Goal: Transaction & Acquisition: Purchase product/service

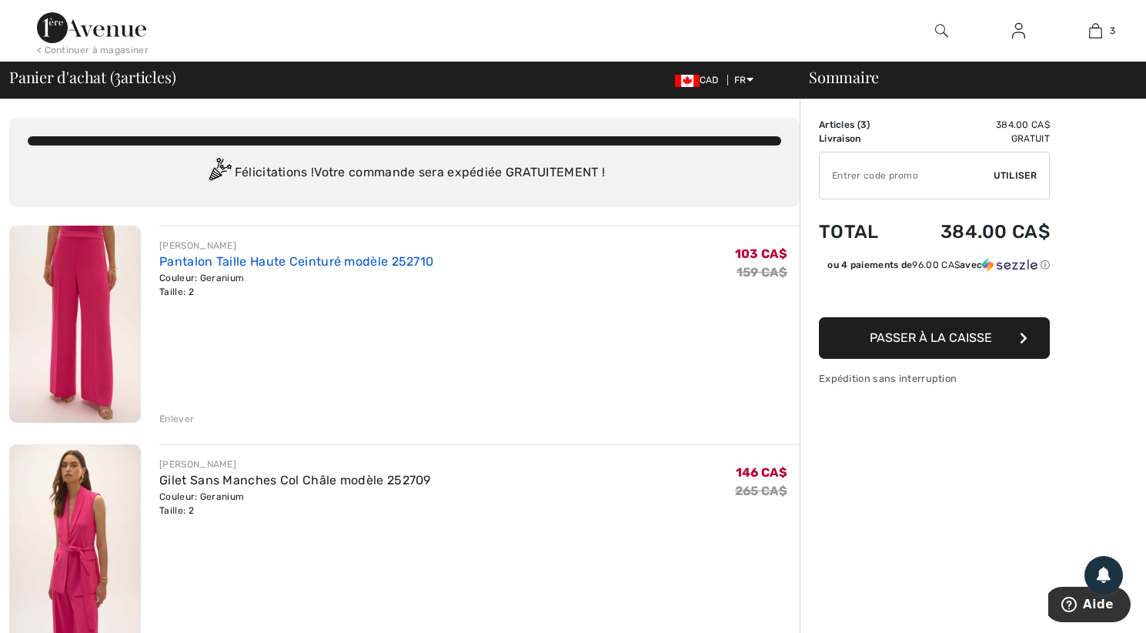
click at [175, 262] on link "Pantalon Taille Haute Ceinturé modèle 252710" at bounding box center [296, 261] width 274 height 15
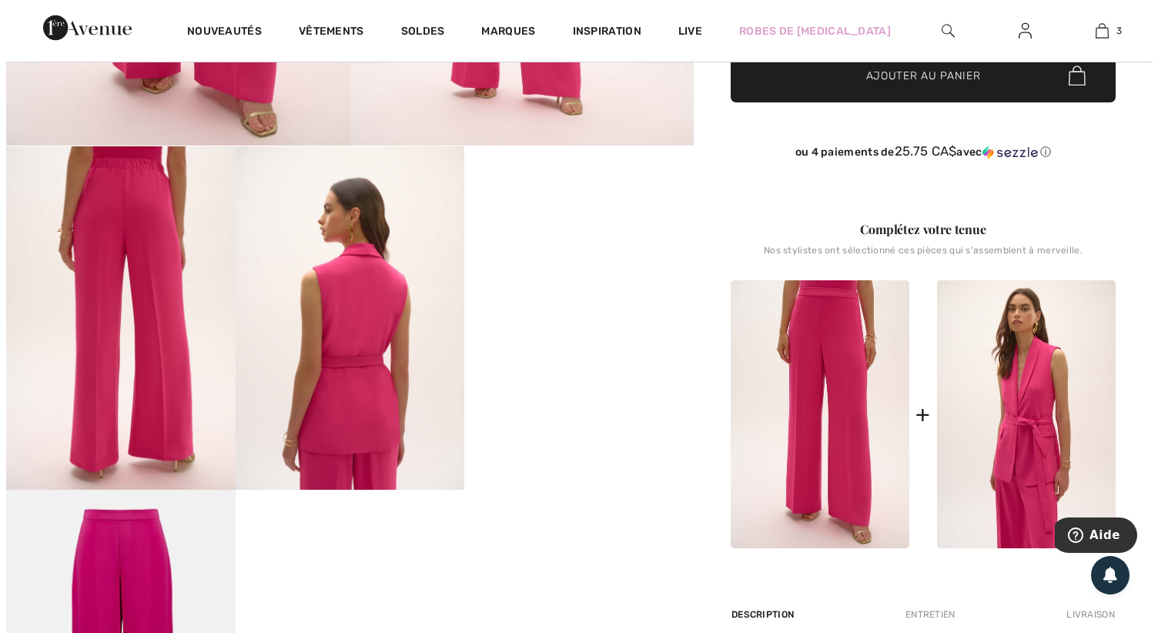
scroll to position [462, 0]
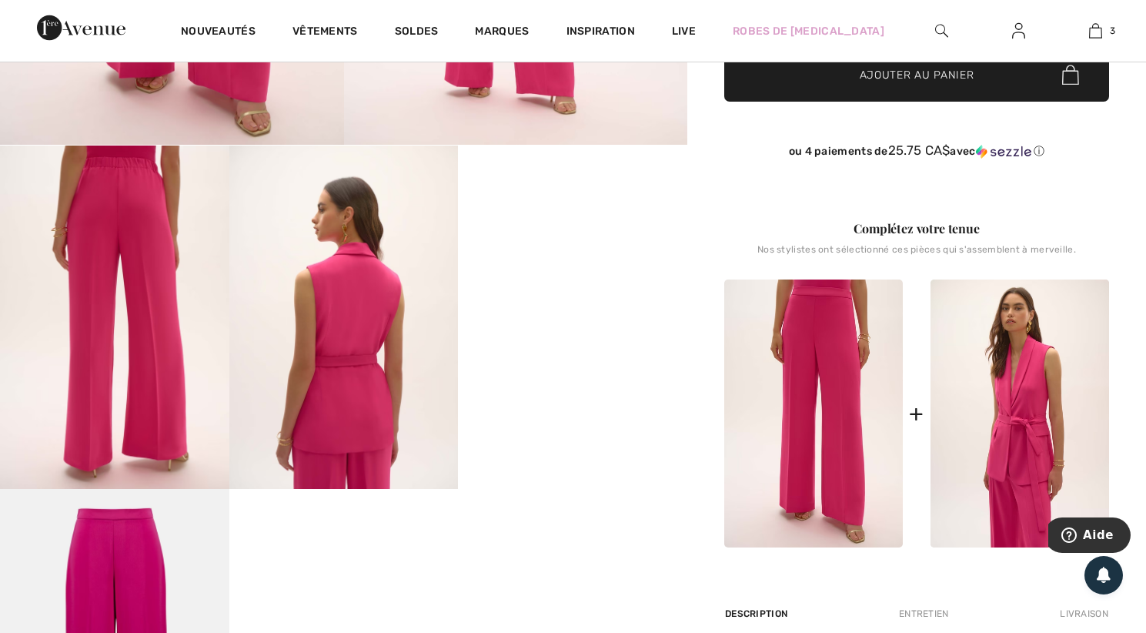
click at [159, 284] on img at bounding box center [114, 316] width 229 height 343
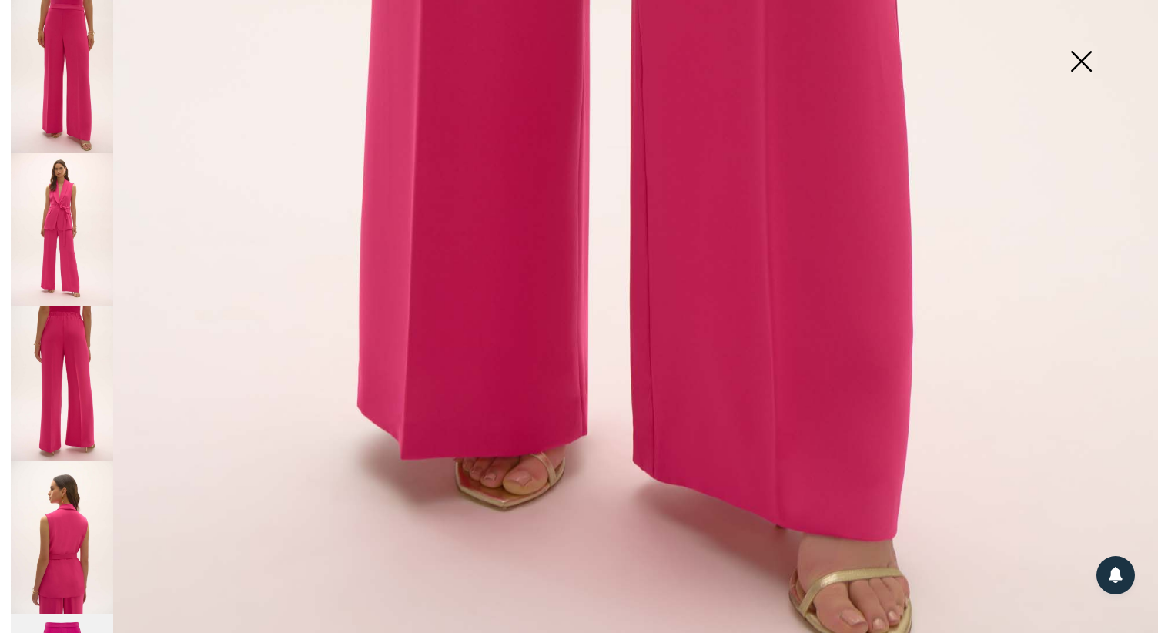
scroll to position [1084, 0]
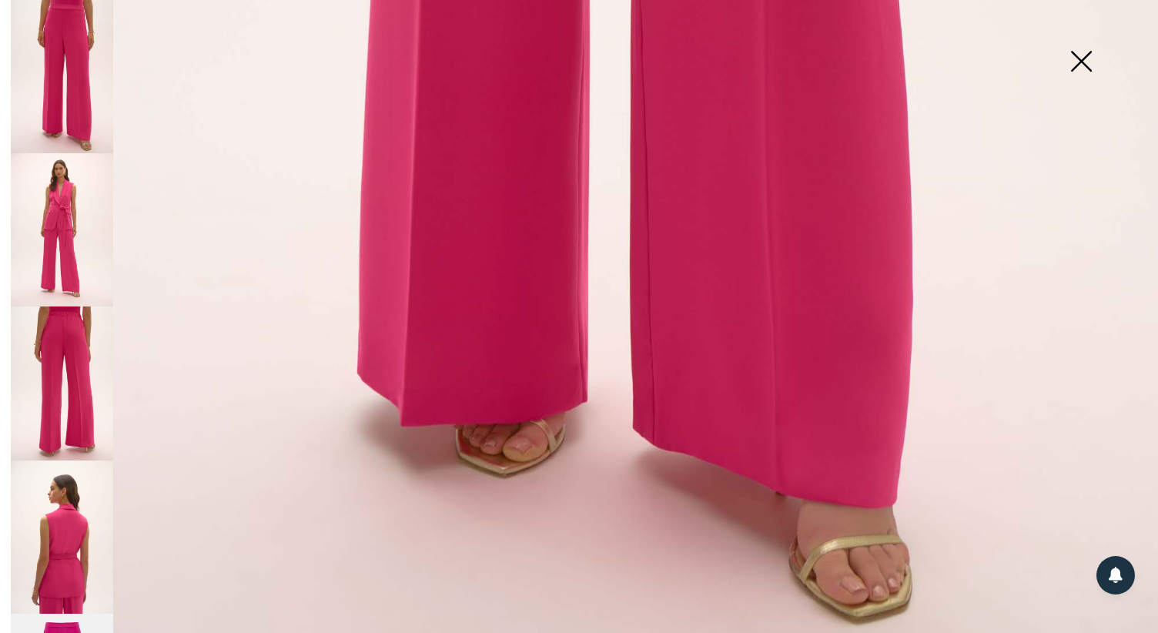
click at [48, 536] on img at bounding box center [62, 536] width 102 height 153
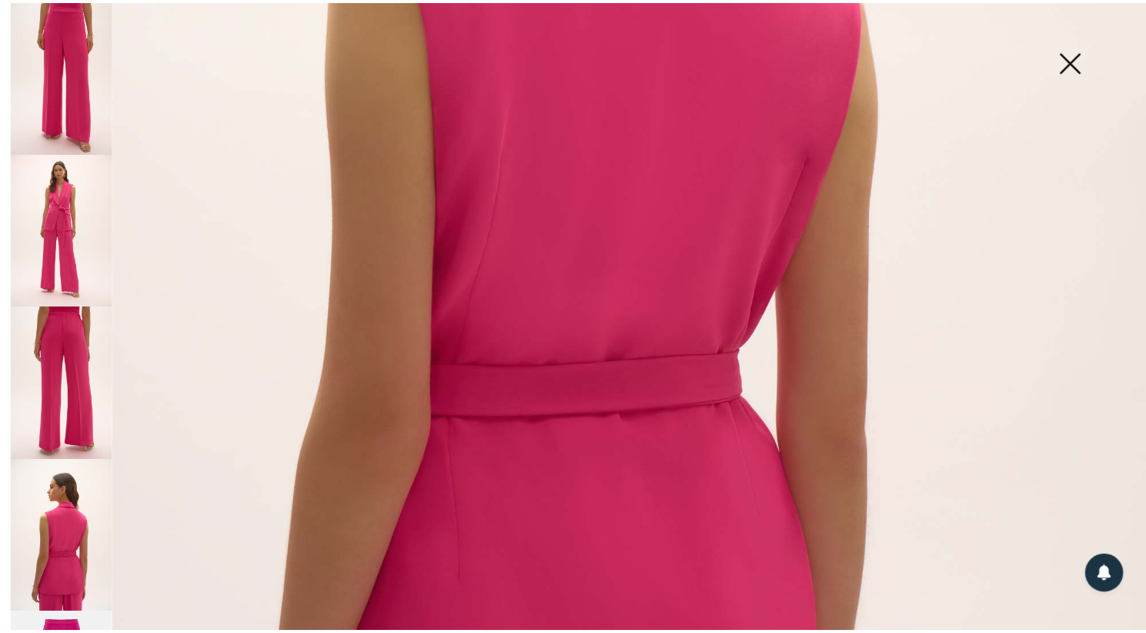
scroll to position [161, 0]
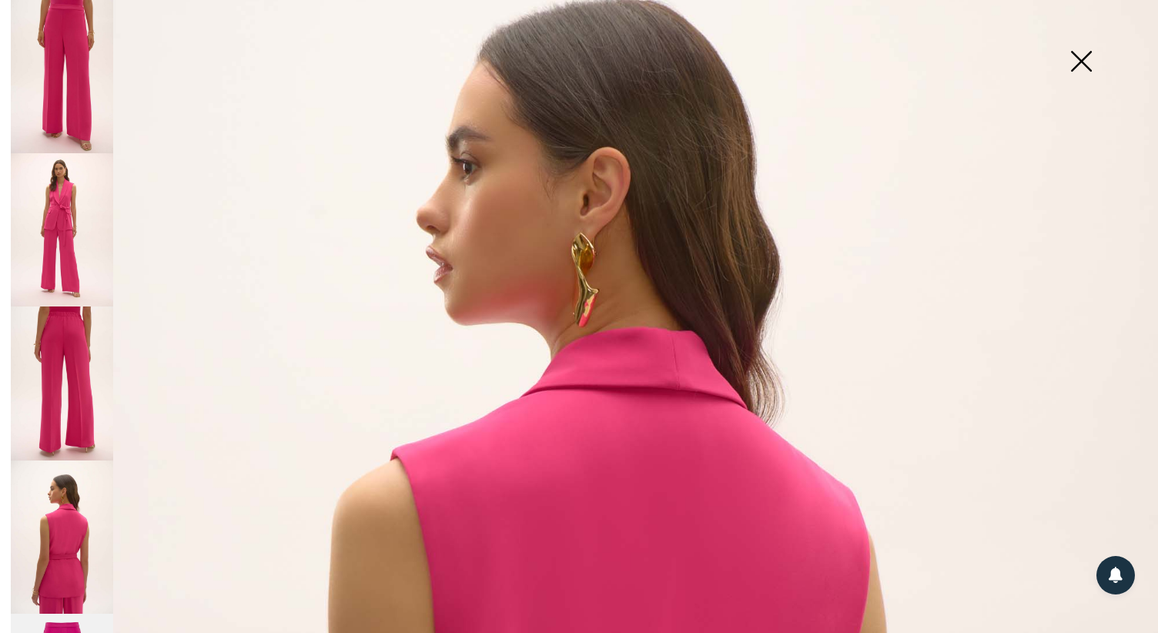
click at [1080, 64] on img at bounding box center [1080, 62] width 77 height 79
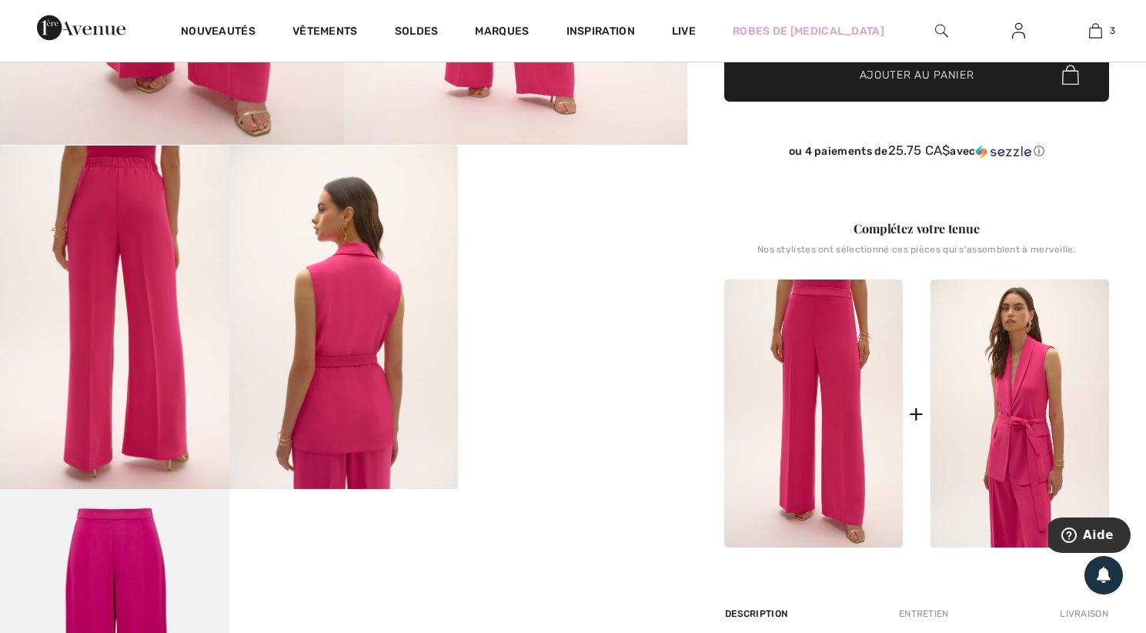
click at [665, 567] on div "Your browser does not support the video tag." at bounding box center [343, 231] width 687 height 1203
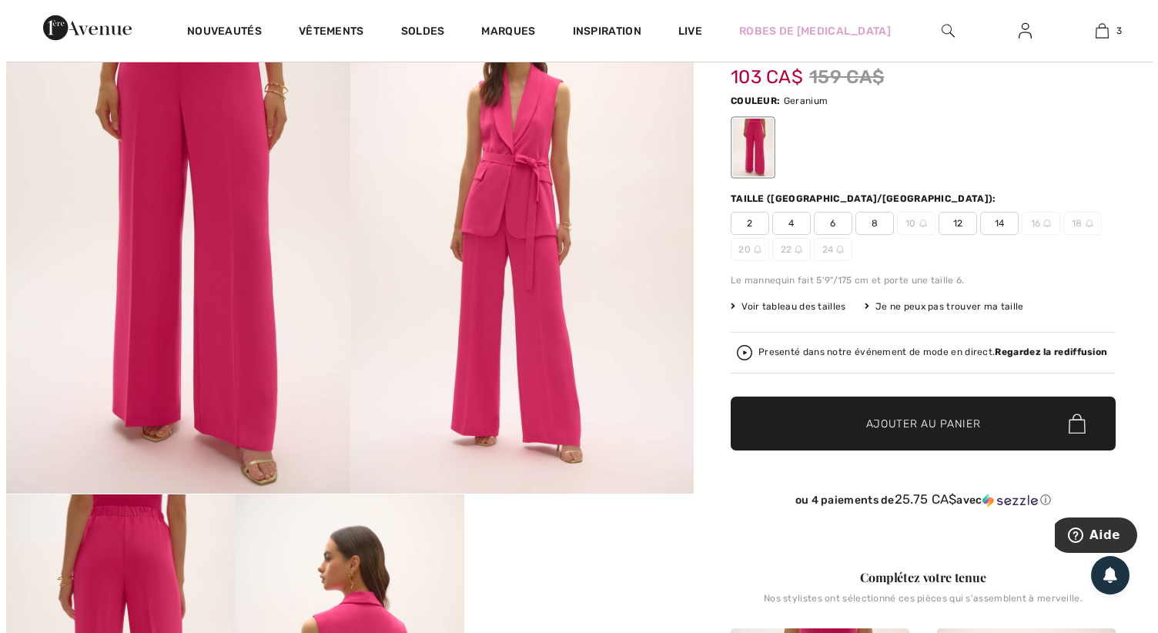
scroll to position [0, 0]
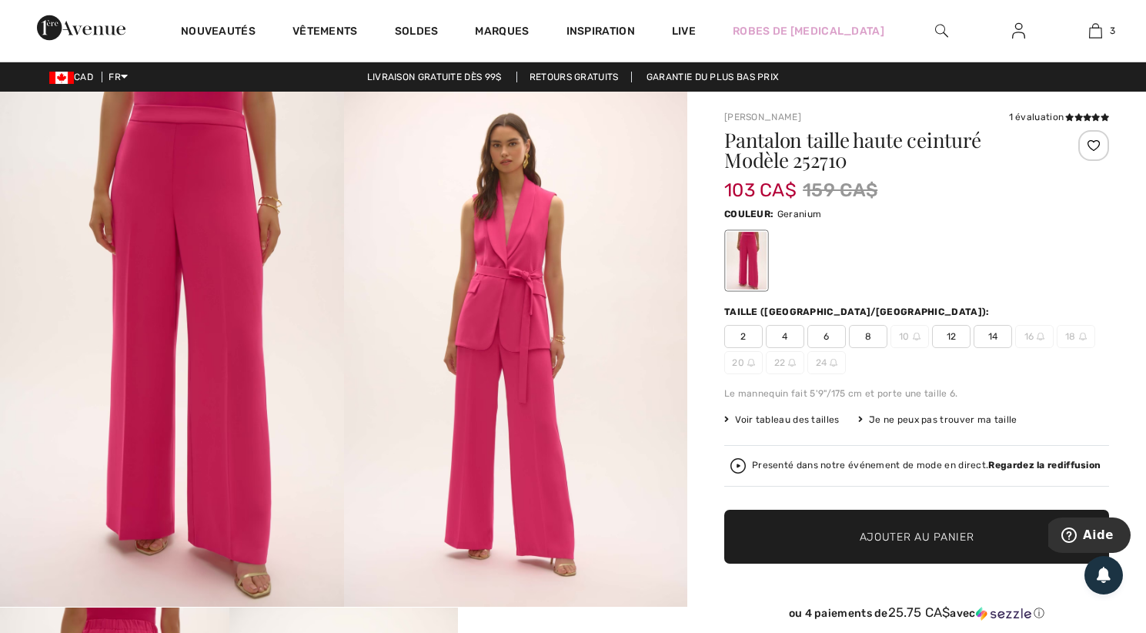
click at [527, 301] on img at bounding box center [516, 349] width 344 height 515
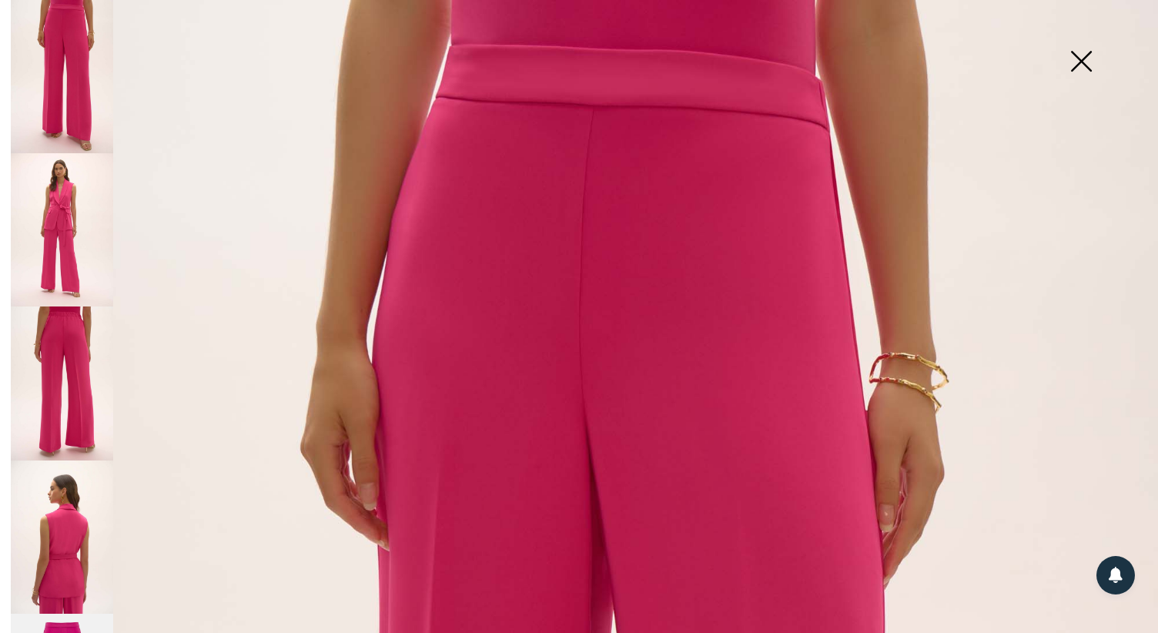
click at [55, 76] on img at bounding box center [62, 76] width 102 height 153
click at [1084, 65] on img at bounding box center [1080, 62] width 77 height 79
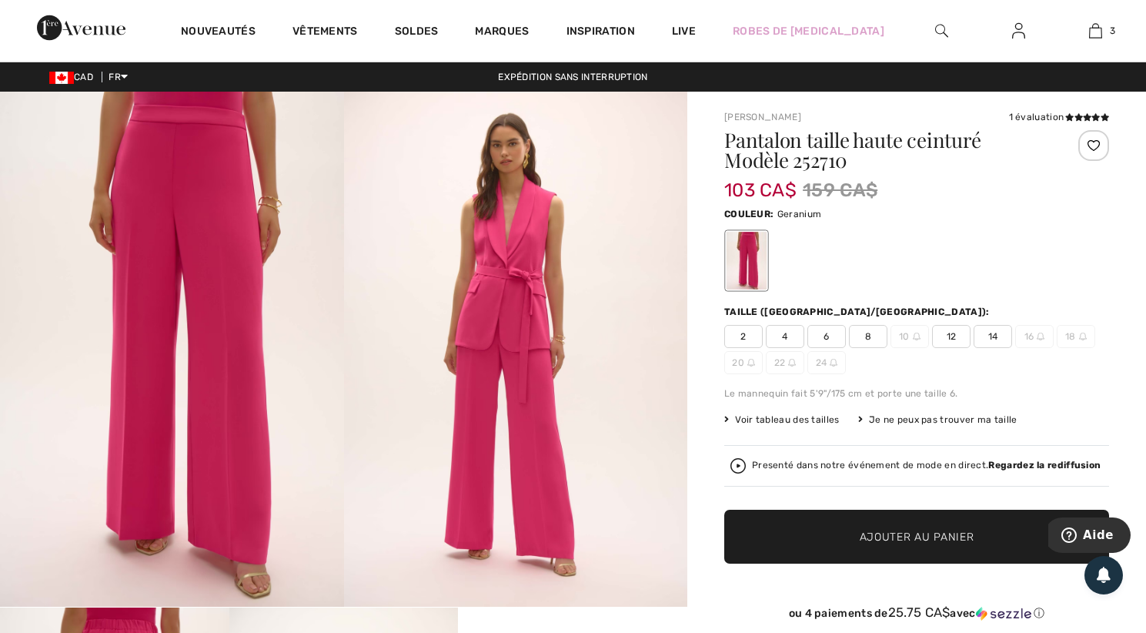
click at [505, 300] on img at bounding box center [516, 349] width 344 height 515
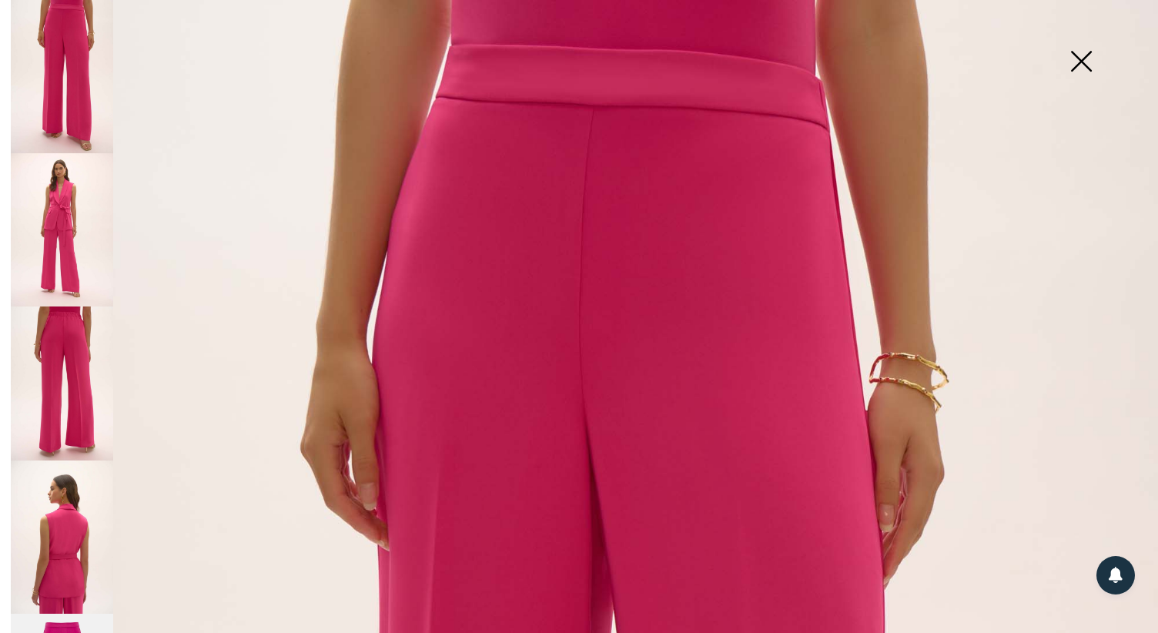
click at [1086, 58] on img at bounding box center [1080, 62] width 77 height 79
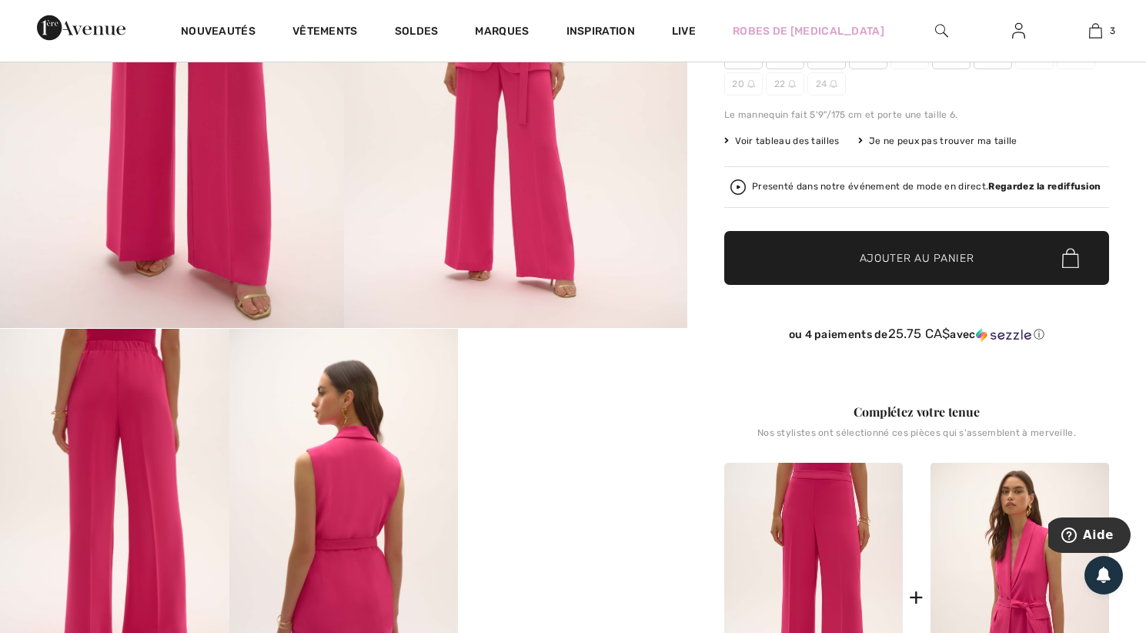
scroll to position [308, 0]
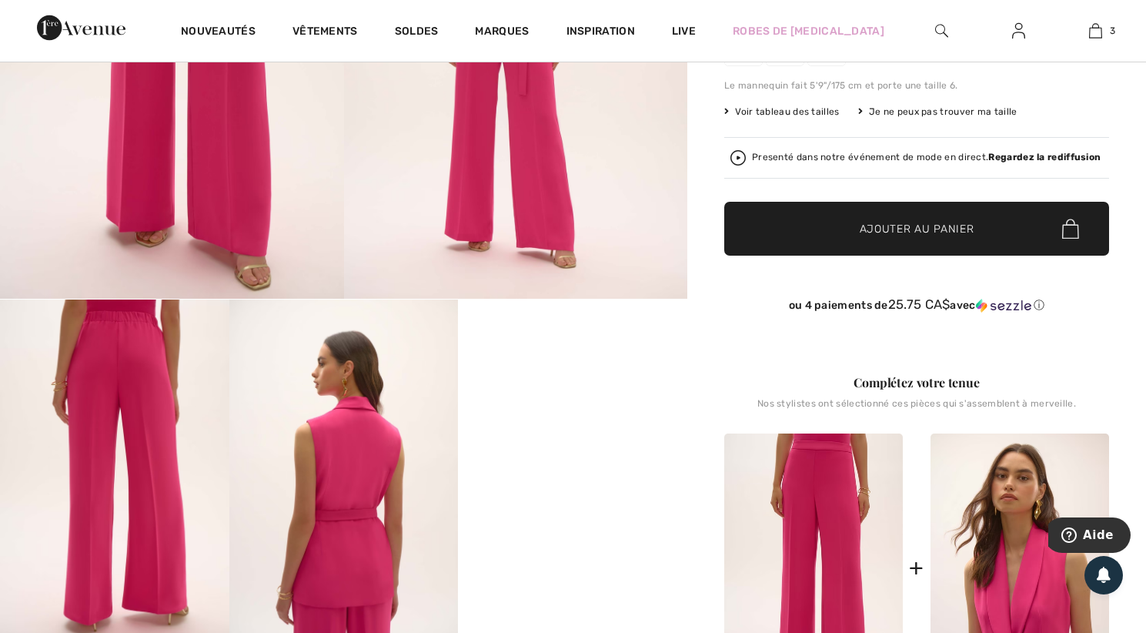
click at [1024, 587] on img at bounding box center [1019, 567] width 179 height 268
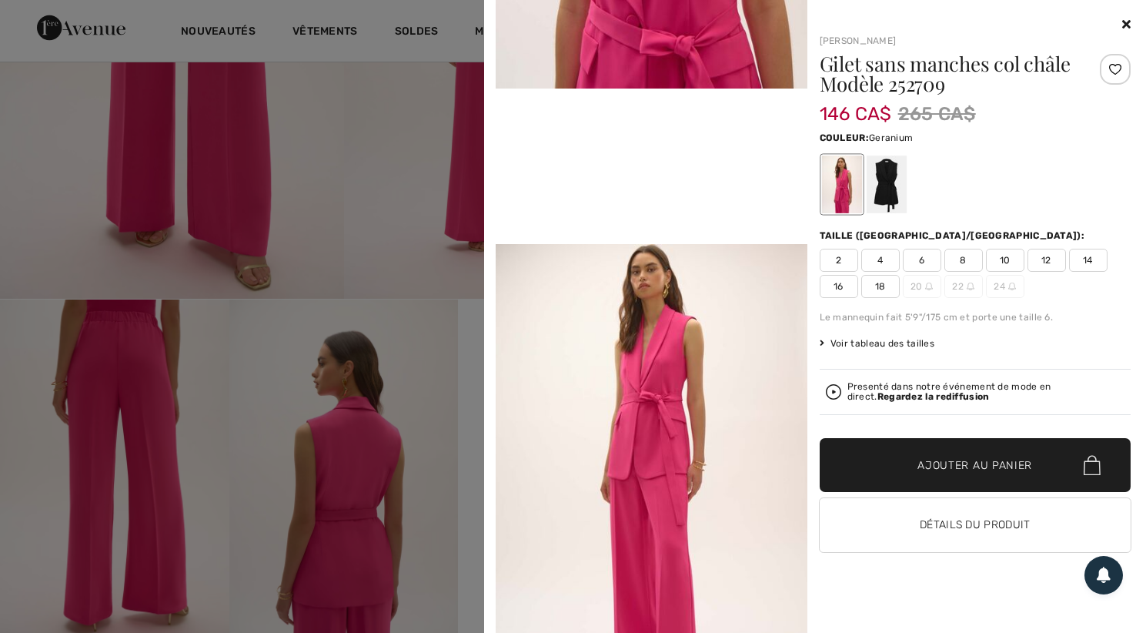
scroll to position [847, 0]
